Goal: Task Accomplishment & Management: Complete application form

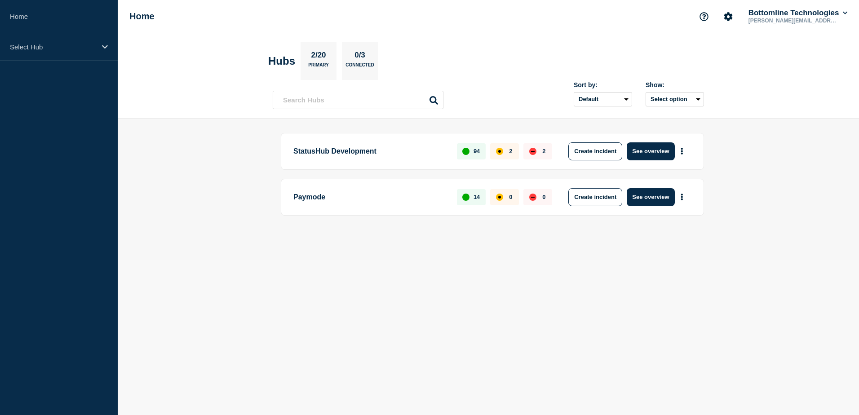
click at [492, 275] on body "Home Select Hub Home Bottomline Technologies [PERSON_NAME][EMAIL_ADDRESS][PERSO…" at bounding box center [429, 207] width 859 height 415
click at [316, 193] on p "Paymode" at bounding box center [369, 197] width 153 height 18
click at [649, 194] on button "See overview" at bounding box center [650, 197] width 48 height 18
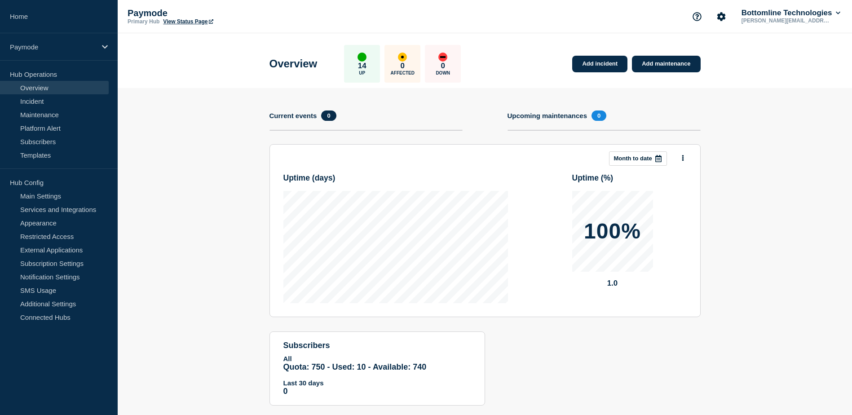
click at [566, 115] on h4 "Upcoming maintenances" at bounding box center [547, 116] width 80 height 8
click at [63, 115] on link "Maintenance" at bounding box center [54, 114] width 109 height 13
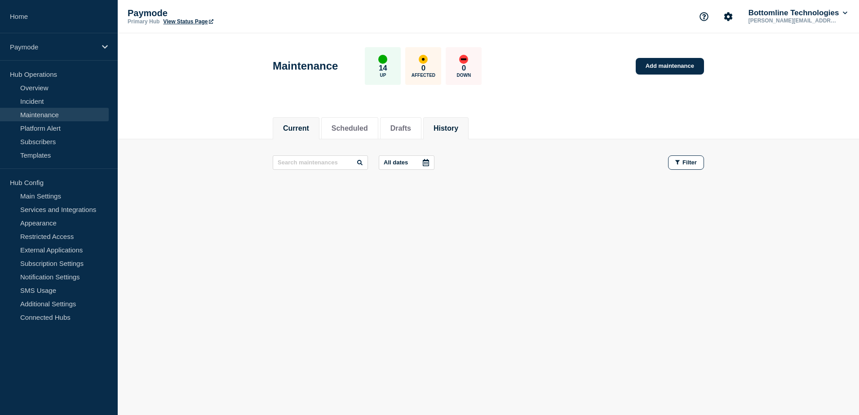
click at [458, 127] on button "History" at bounding box center [445, 128] width 25 height 8
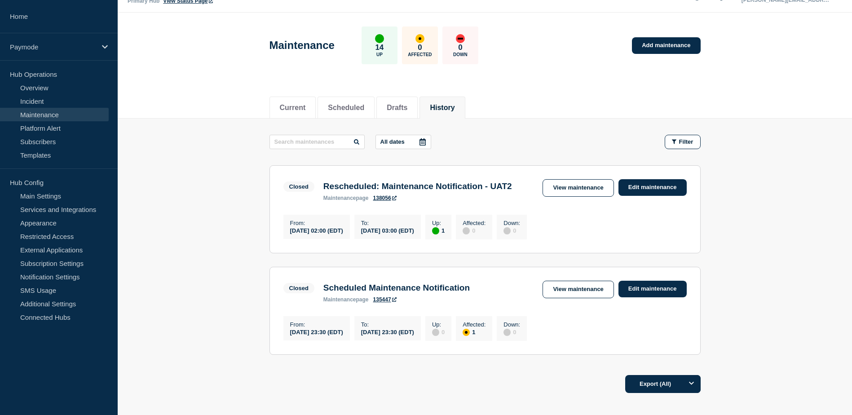
scroll to position [9, 0]
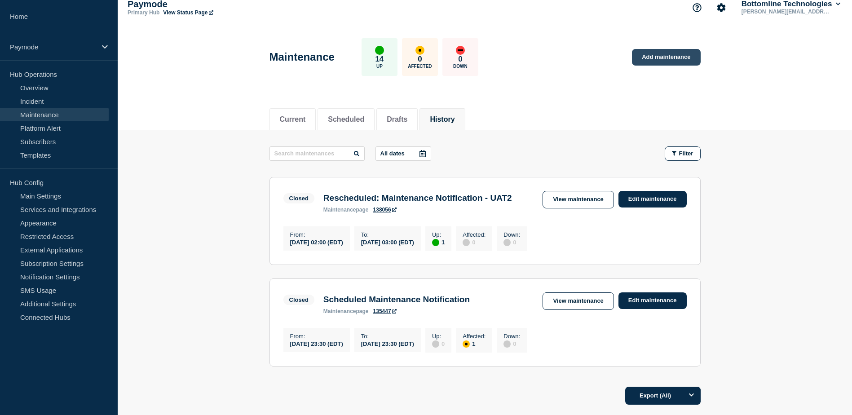
click at [649, 56] on link "Add maintenance" at bounding box center [666, 57] width 68 height 17
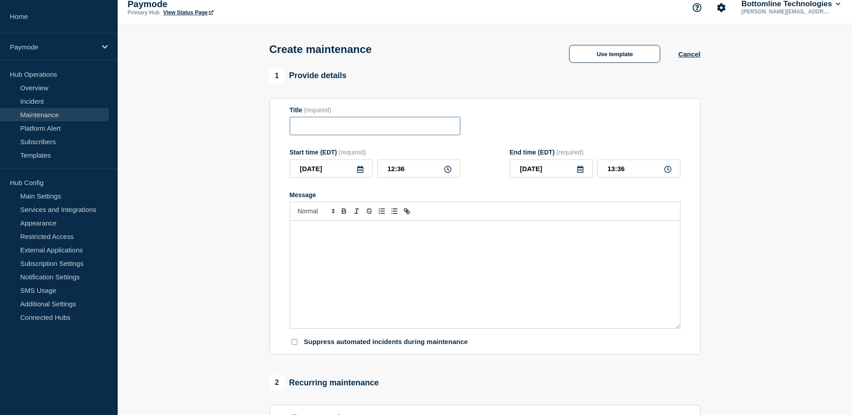
click at [341, 123] on input "Title" at bounding box center [375, 126] width 171 height 18
paste input "Scheduled Maintenance Notification"
type input "Scheduled Maintenance Notification"
click at [361, 169] on icon at bounding box center [360, 169] width 6 height 7
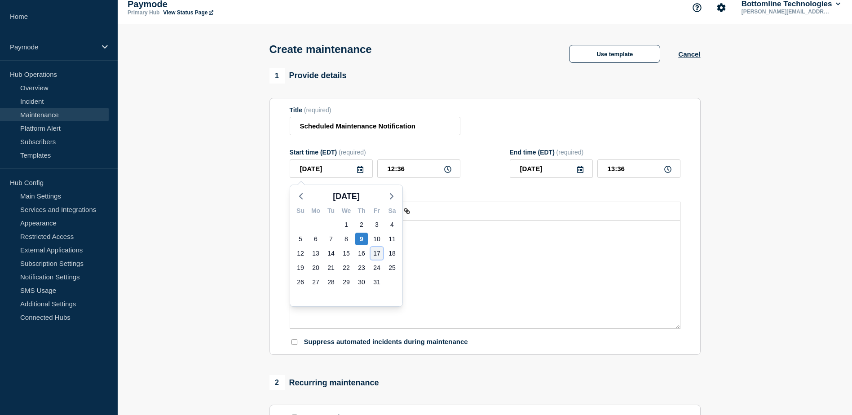
click at [374, 254] on div "17" at bounding box center [377, 253] width 13 height 13
type input "[DATE]"
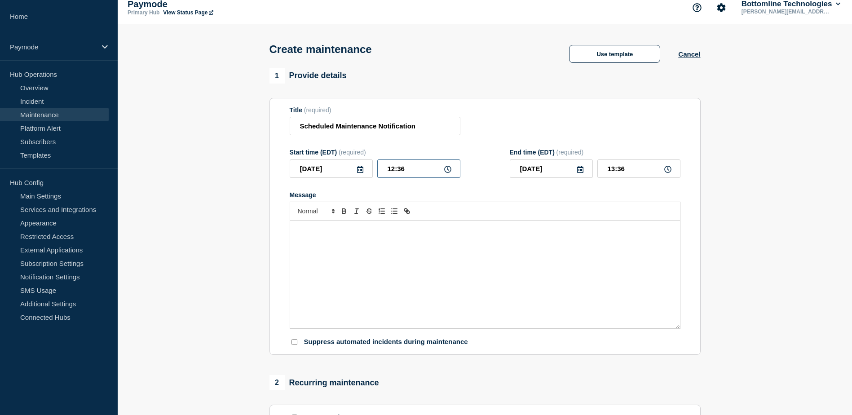
drag, startPoint x: 403, startPoint y: 172, endPoint x: 380, endPoint y: 170, distance: 22.9
click at [381, 170] on input "12:36" at bounding box center [418, 168] width 83 height 18
type input "11:00"
type input "12:00"
click at [446, 175] on input "11:00" at bounding box center [418, 168] width 83 height 18
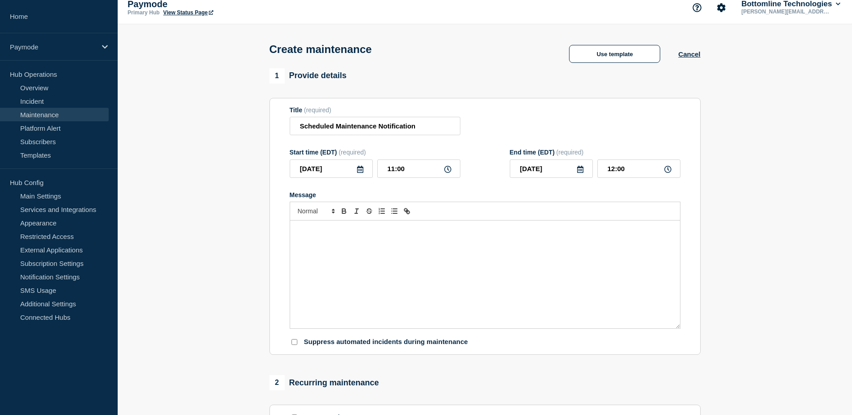
click at [447, 172] on icon at bounding box center [447, 169] width 7 height 7
drag, startPoint x: 393, startPoint y: 169, endPoint x: 387, endPoint y: 169, distance: 6.3
click at [387, 169] on input "11:00" at bounding box center [418, 168] width 83 height 18
type input "23:00"
type input "[DATE]"
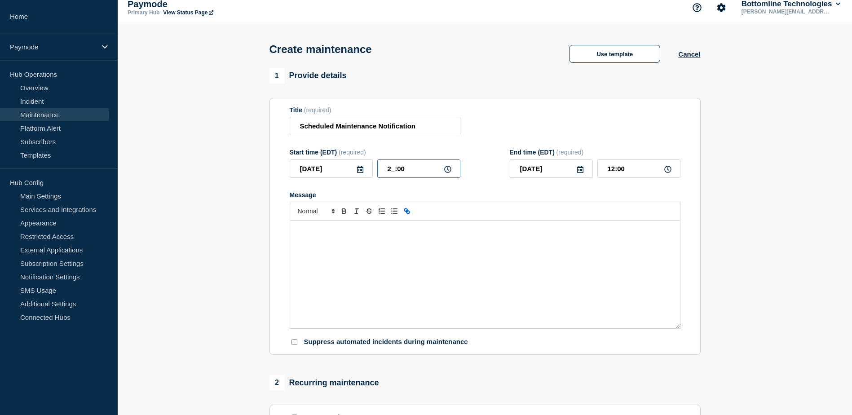
type input "00:00"
click at [581, 173] on icon at bounding box center [580, 169] width 7 height 7
click at [521, 265] on div "19" at bounding box center [520, 267] width 13 height 13
type input "[DATE]"
drag, startPoint x: 381, startPoint y: 168, endPoint x: 375, endPoint y: 168, distance: 6.3
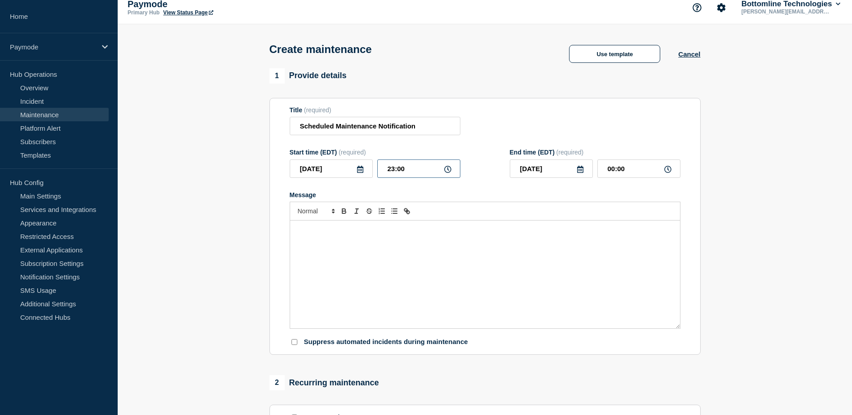
click at [375, 168] on div "[DATE] 23:00" at bounding box center [375, 168] width 171 height 18
drag, startPoint x: 629, startPoint y: 170, endPoint x: 590, endPoint y: 174, distance: 39.2
click at [590, 174] on div "[DATE] 00:00" at bounding box center [595, 168] width 171 height 18
paste input "23"
type input "23:00"
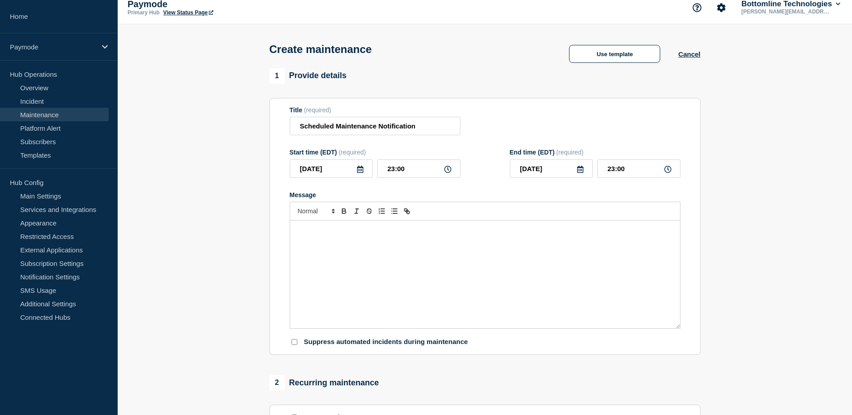
click at [633, 265] on div "Message" at bounding box center [485, 275] width 390 height 108
drag, startPoint x: 488, startPoint y: 234, endPoint x: 481, endPoint y: 234, distance: 6.8
click at [481, 233] on strong "[DATE] 11:30pm ET" at bounding box center [486, 229] width 54 height 7
click at [454, 231] on p "Paymode will be performing a planned system maintenance [DATE][DATE] 11:00pm ET…" at bounding box center [485, 230] width 376 height 8
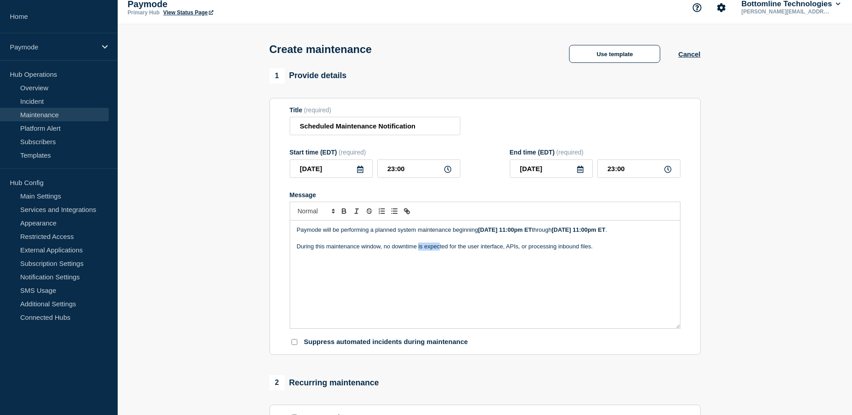
drag, startPoint x: 418, startPoint y: 256, endPoint x: 441, endPoint y: 259, distance: 23.1
click at [440, 251] on p "During this maintenance window, no downtime is expected for the user interface,…" at bounding box center [485, 247] width 376 height 8
click at [460, 270] on div "Paymode will be performing a planned system maintenance beginning [DATE] 11:00p…" at bounding box center [485, 275] width 390 height 108
click at [463, 274] on div "Paymode will be performing a planned system maintenance beginning [DATE] 11:00p…" at bounding box center [485, 275] width 390 height 108
click at [570, 251] on p "During this maintenance window, no downtime is expected for the user interface,…" at bounding box center [485, 247] width 376 height 8
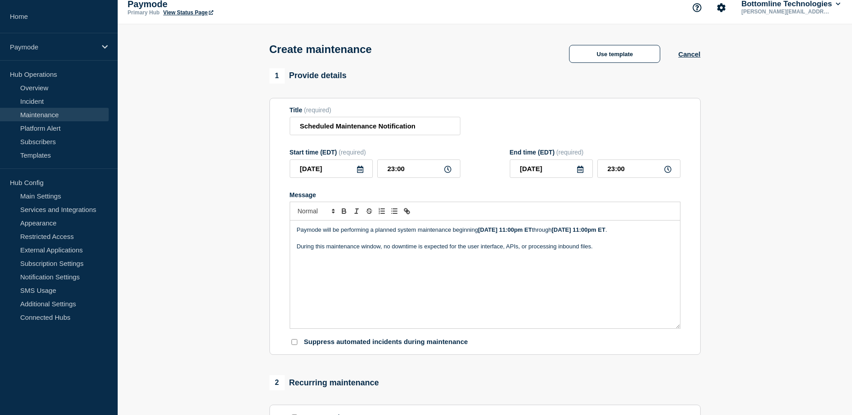
click at [602, 251] on p "During this maintenance window, no downtime is expected for the user interface,…" at bounding box center [485, 247] width 376 height 8
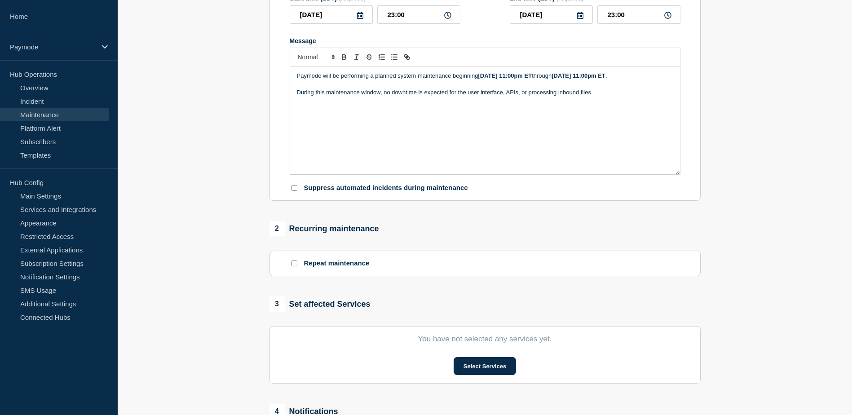
scroll to position [189, 0]
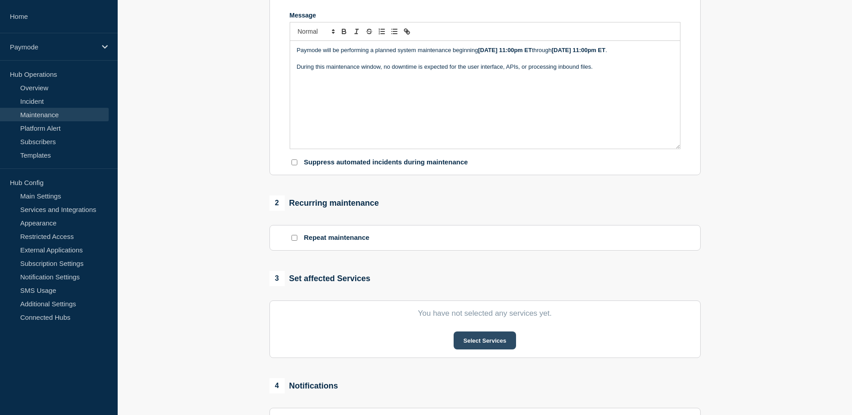
click at [464, 344] on button "Select Services" at bounding box center [485, 340] width 62 height 18
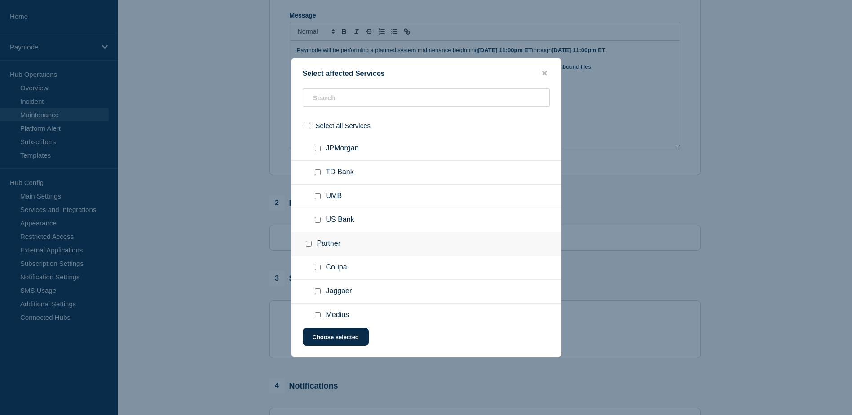
scroll to position [168, 0]
click at [319, 218] on input "Coupa checkbox" at bounding box center [318, 219] width 6 height 6
checkbox input "true"
click at [352, 339] on button "Choose selected" at bounding box center [336, 337] width 66 height 18
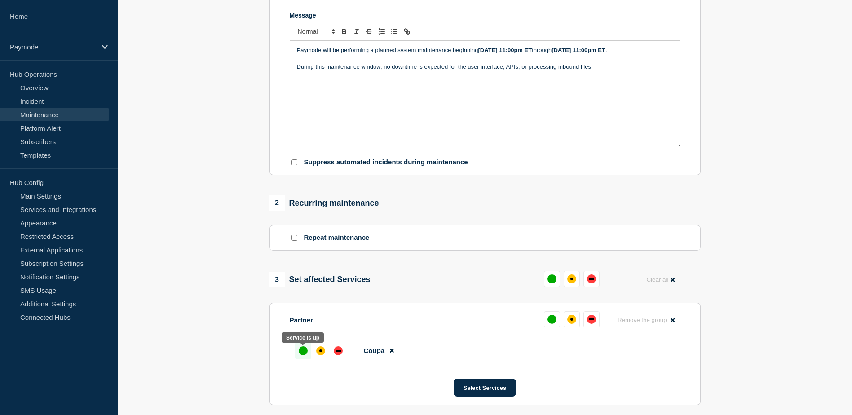
click at [305, 353] on div "up" at bounding box center [303, 350] width 9 height 9
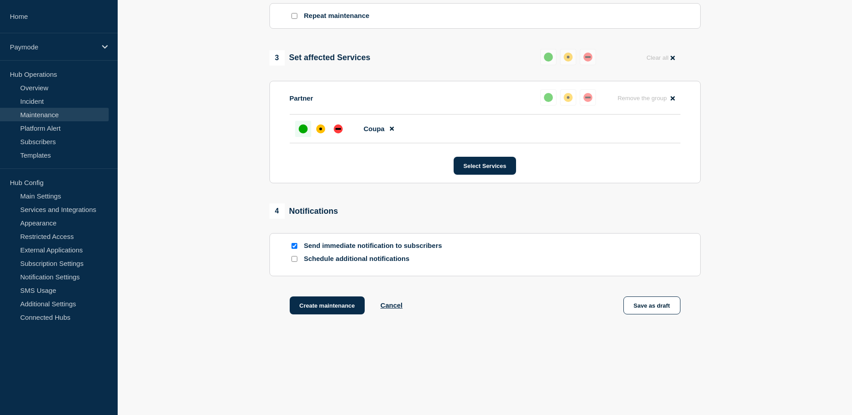
scroll to position [415, 0]
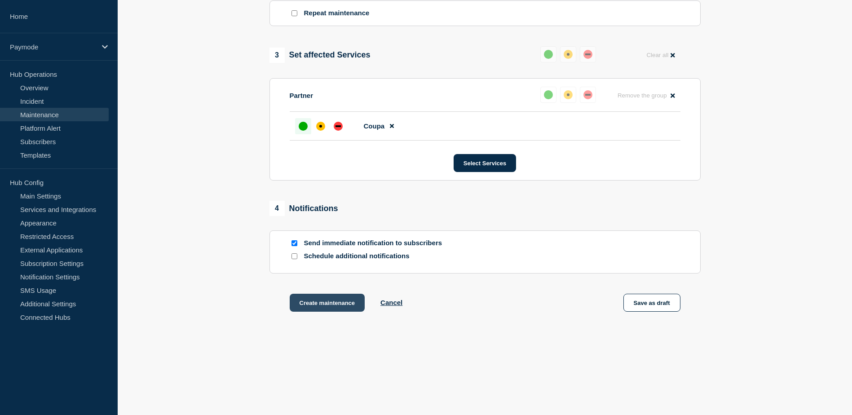
click at [310, 301] on button "Create maintenance" at bounding box center [327, 303] width 75 height 18
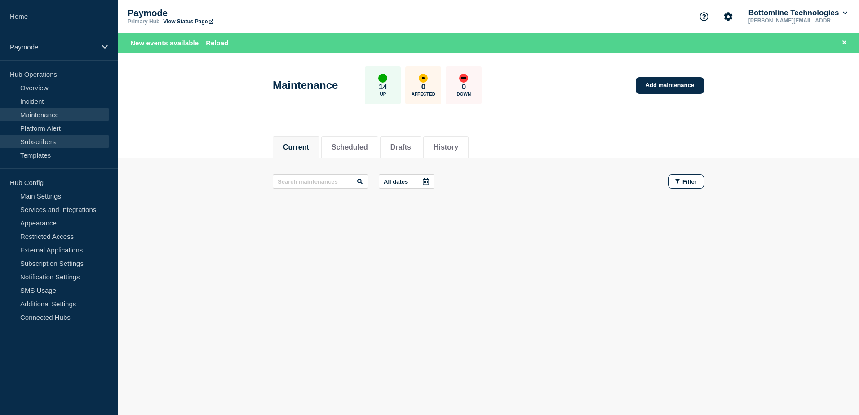
click at [61, 137] on link "Subscribers" at bounding box center [54, 141] width 109 height 13
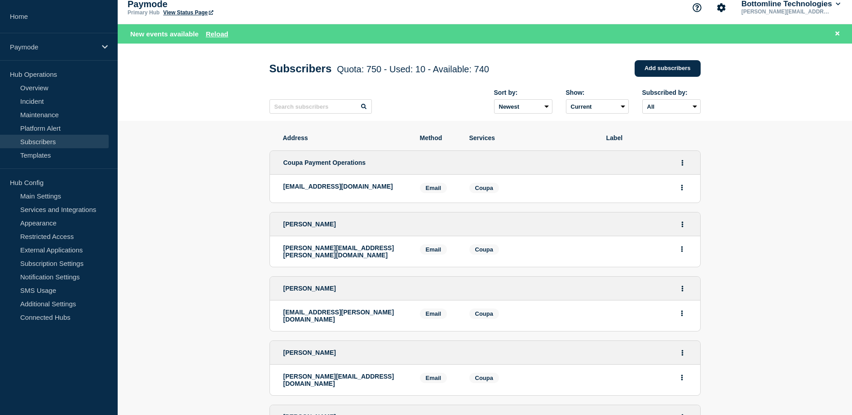
scroll to position [11, 0]
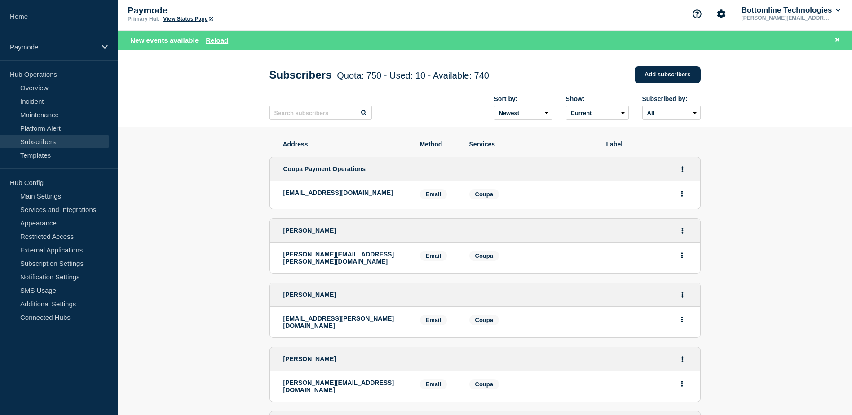
scroll to position [0, 0]
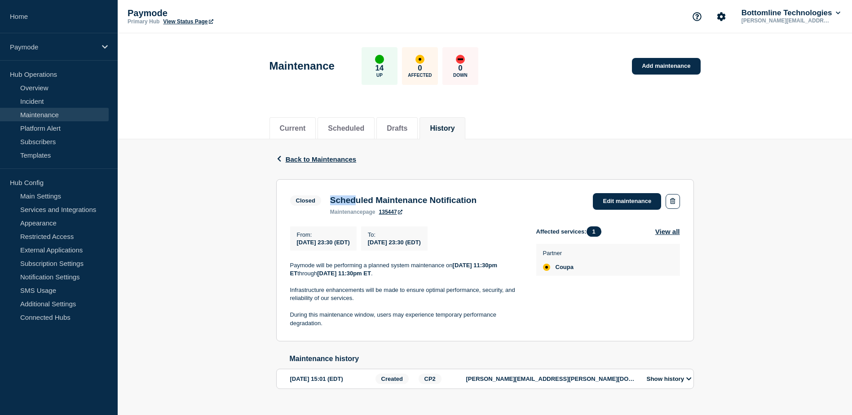
drag, startPoint x: 330, startPoint y: 203, endPoint x: 360, endPoint y: 201, distance: 30.2
click at [360, 201] on h3 "Scheduled Maintenance Notification" at bounding box center [403, 200] width 146 height 10
click at [364, 199] on h3 "Scheduled Maintenance Notification" at bounding box center [403, 200] width 146 height 10
drag, startPoint x: 499, startPoint y: 201, endPoint x: 331, endPoint y: 199, distance: 168.0
click at [331, 199] on h3 "Scheduled Maintenance Notification" at bounding box center [403, 200] width 146 height 10
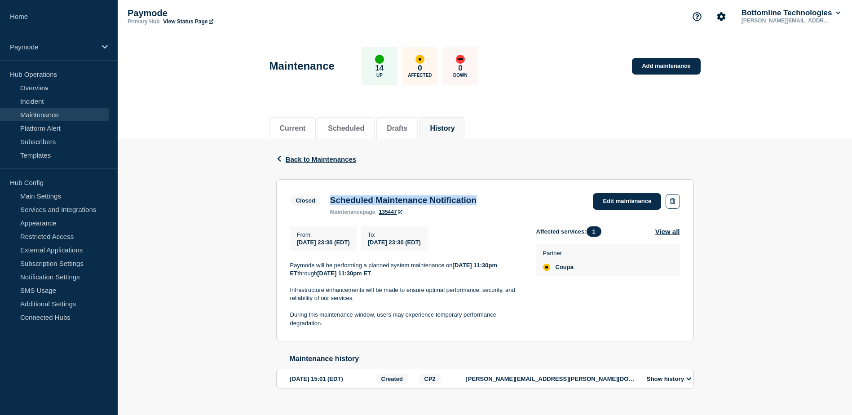
copy h3 "Scheduled Maintenance Notification"
drag, startPoint x: 290, startPoint y: 267, endPoint x: 450, endPoint y: 279, distance: 160.8
click at [450, 278] on p "Paymode will be performing a planned system maintenance [DATE][DATE] 11:30pm ET…" at bounding box center [406, 269] width 232 height 17
copy p "Paymode will be performing a planned system maintenance [DATE][DATE] 11:30pm ET…"
drag, startPoint x: 293, startPoint y: 320, endPoint x: 379, endPoint y: 319, distance: 85.8
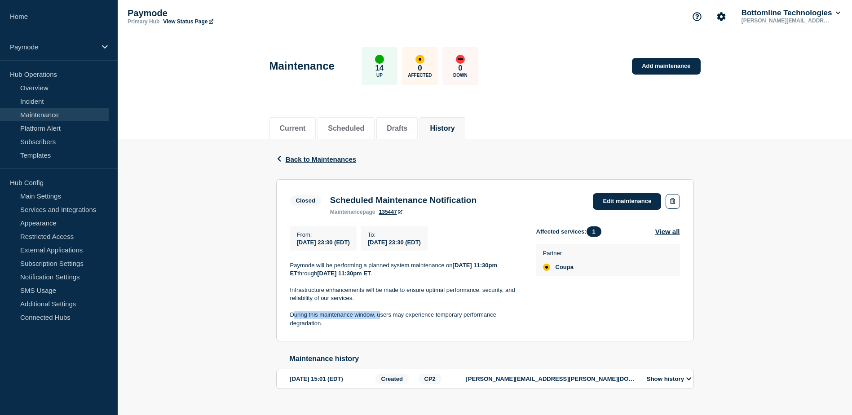
click at [379, 319] on p "During this maintenance window, users may experience temporary performance degr…" at bounding box center [406, 319] width 232 height 17
copy p "During this maintenance window,"
